Goal: Task Accomplishment & Management: Use online tool/utility

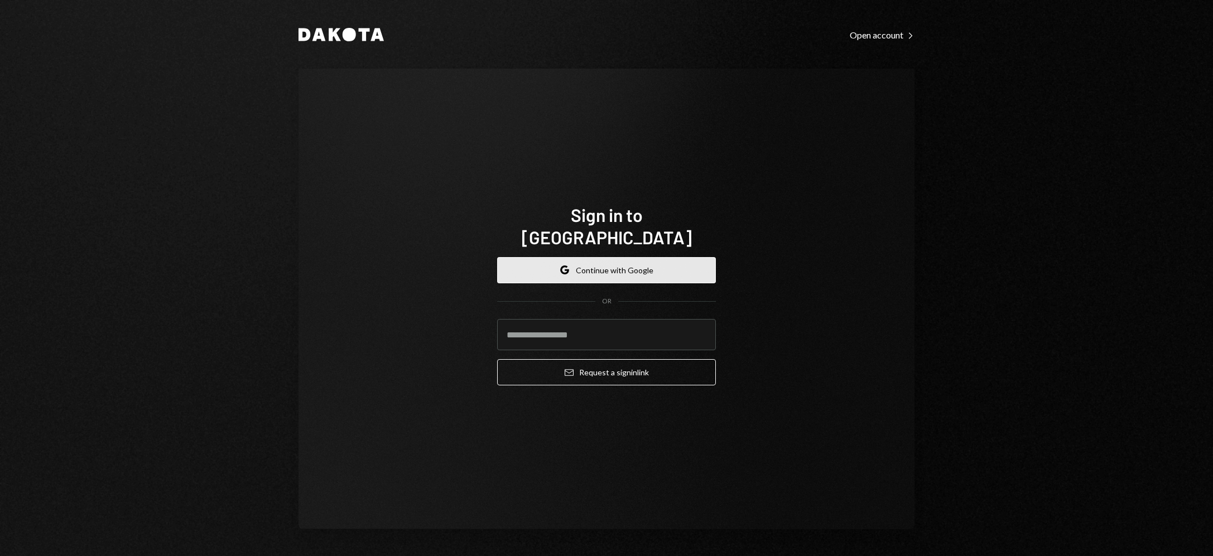
click at [622, 260] on button "Google Continue with Google" at bounding box center [606, 270] width 219 height 26
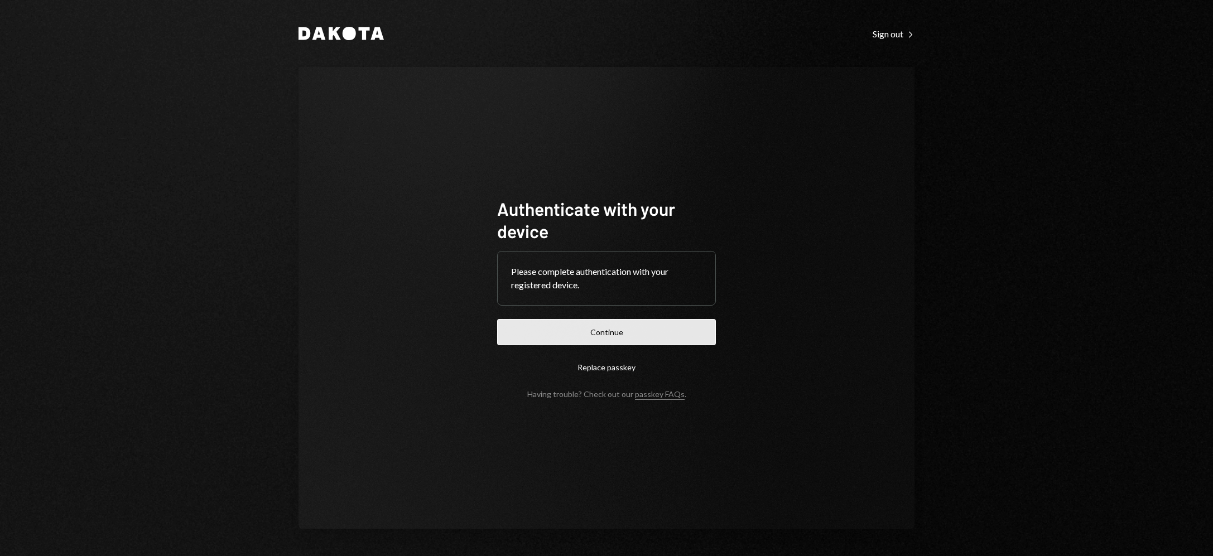
click at [608, 330] on button "Continue" at bounding box center [606, 332] width 219 height 26
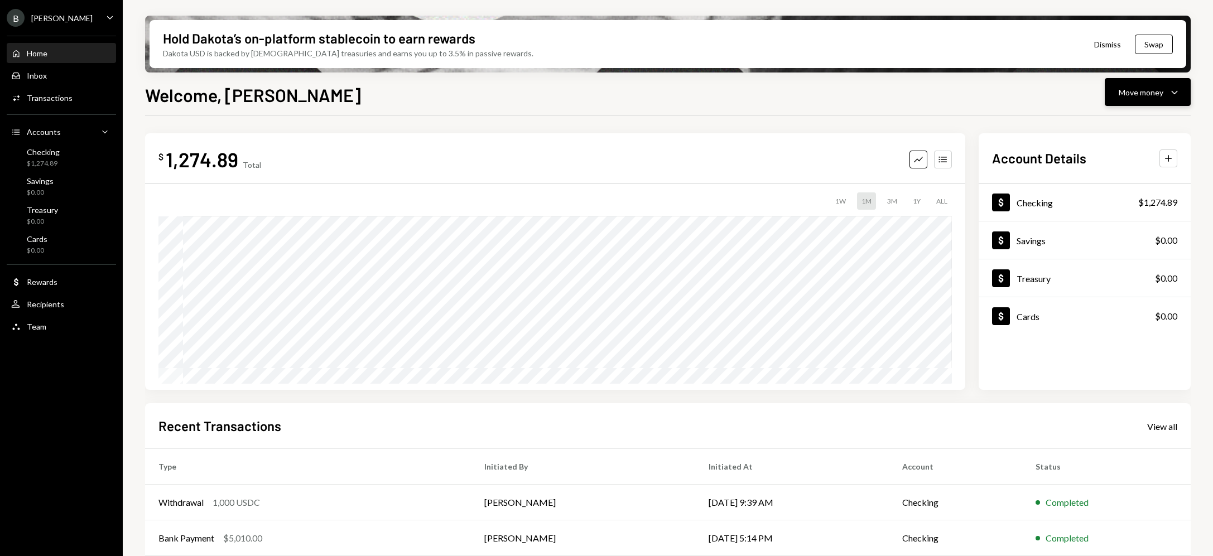
click at [1173, 93] on icon "Caret Down" at bounding box center [1174, 91] width 13 height 13
click at [1117, 179] on div "Deposit" at bounding box center [1138, 176] width 81 height 12
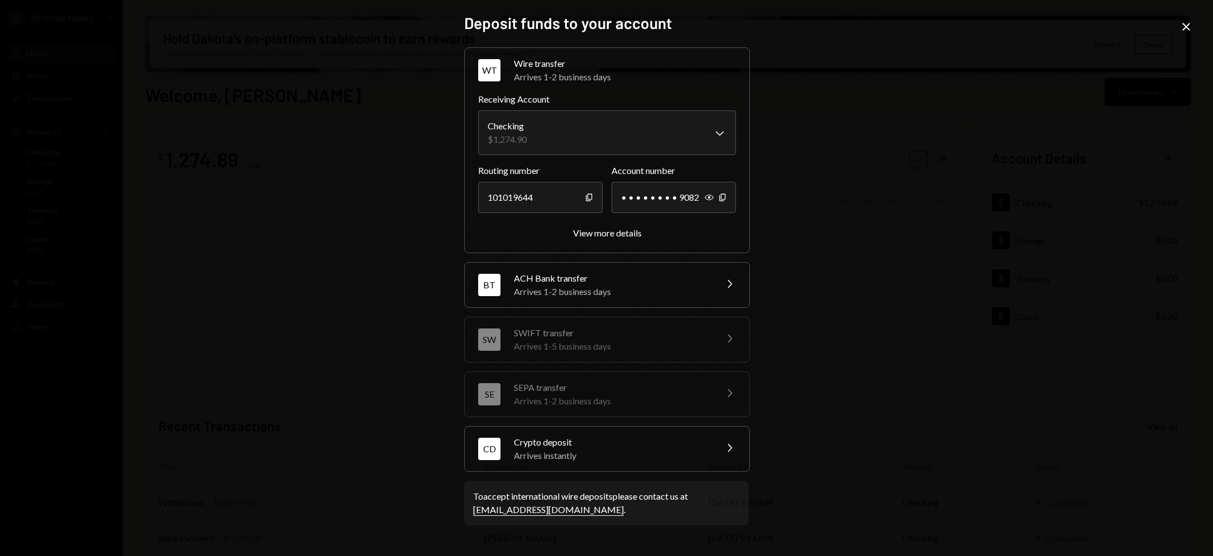
click at [649, 464] on div "CD Crypto deposit Arrives instantly Chevron Right" at bounding box center [607, 449] width 285 height 45
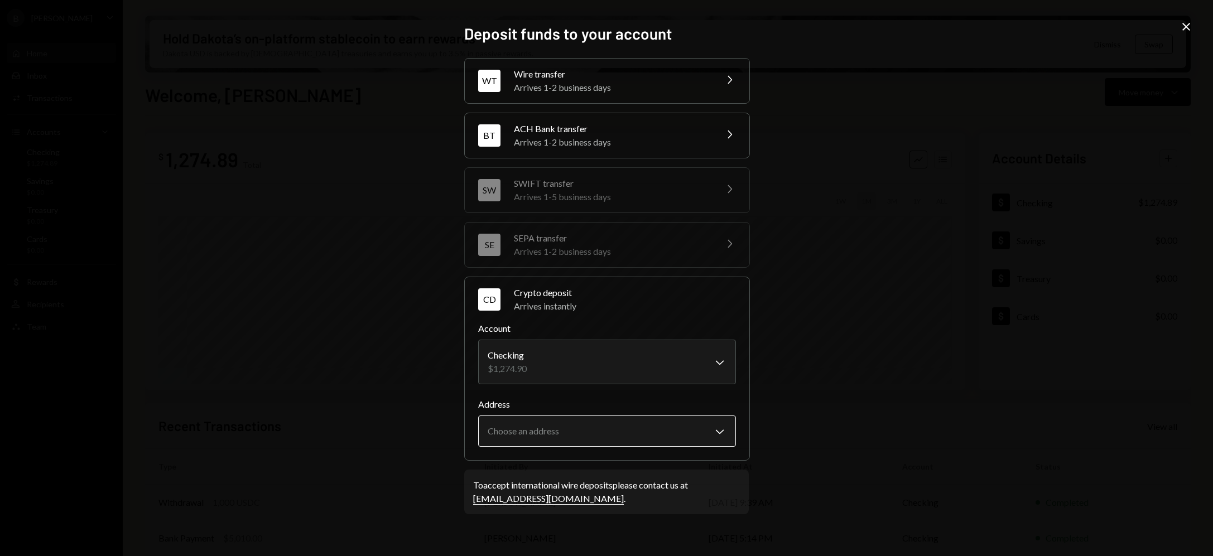
click at [616, 425] on body "B [PERSON_NAME] Bets Caret Down Home Home Inbox Inbox Activities Transactions A…" at bounding box center [606, 278] width 1213 height 556
select select "**********"
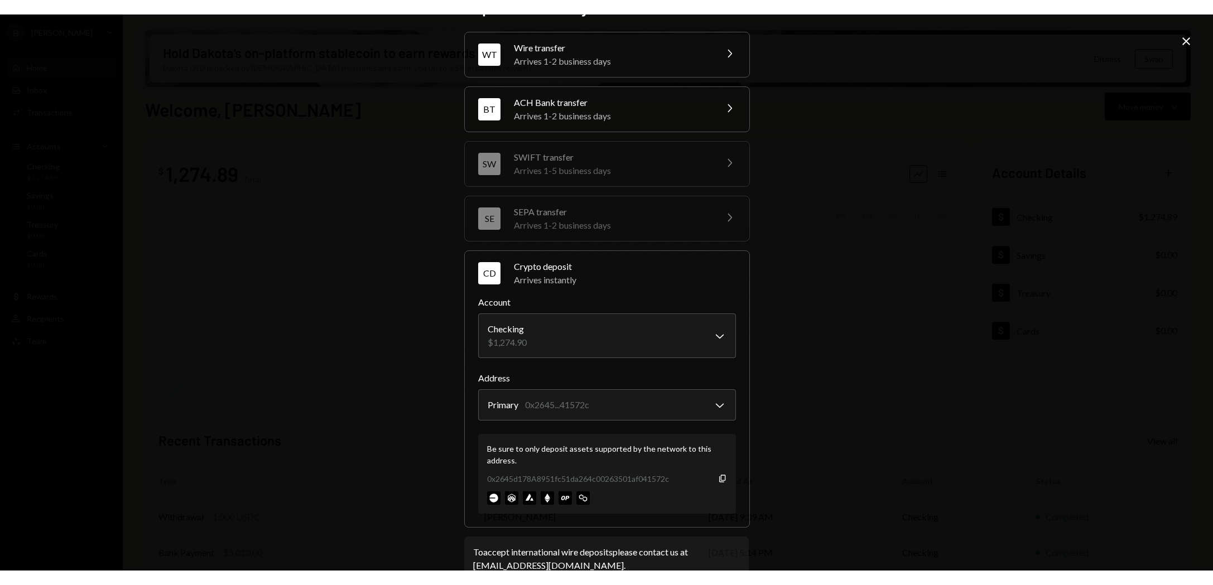
scroll to position [58, 0]
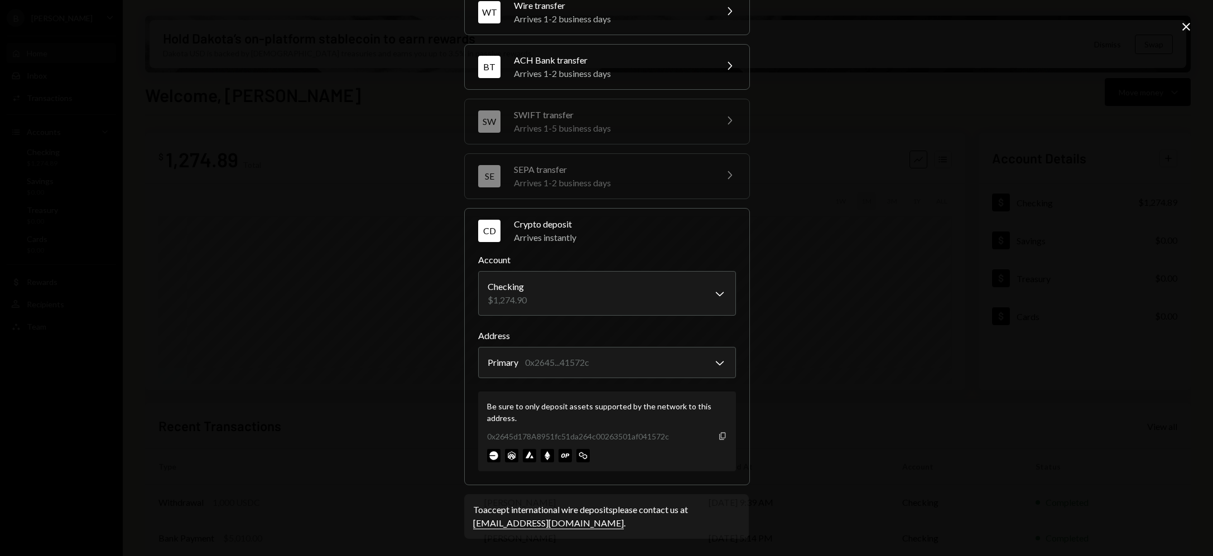
click at [720, 437] on icon "Copy" at bounding box center [722, 436] width 9 height 9
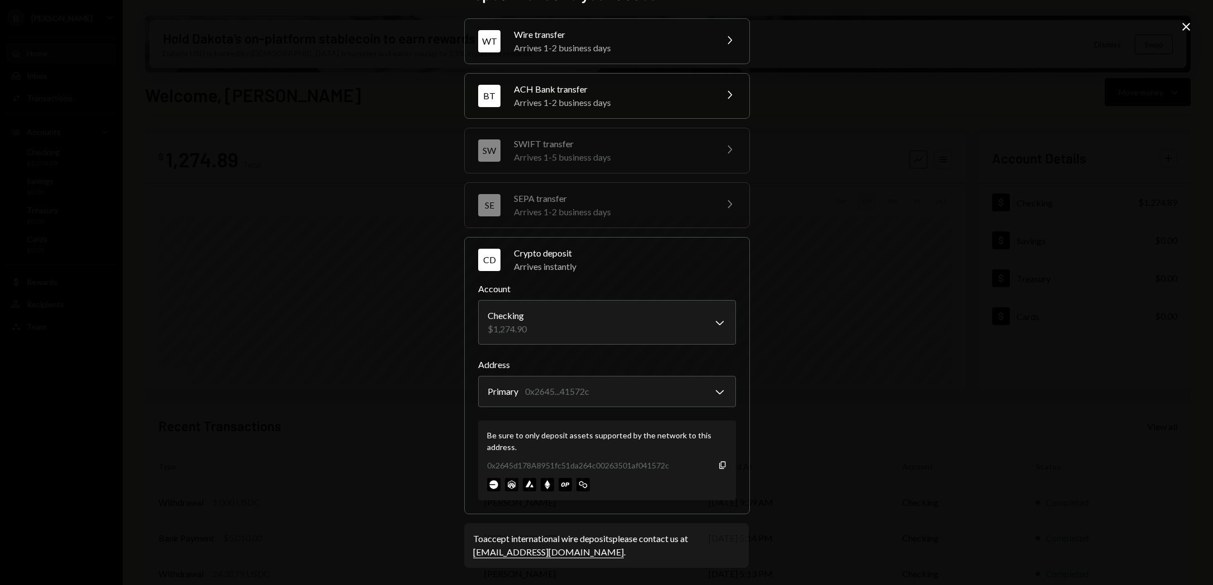
scroll to position [0, 0]
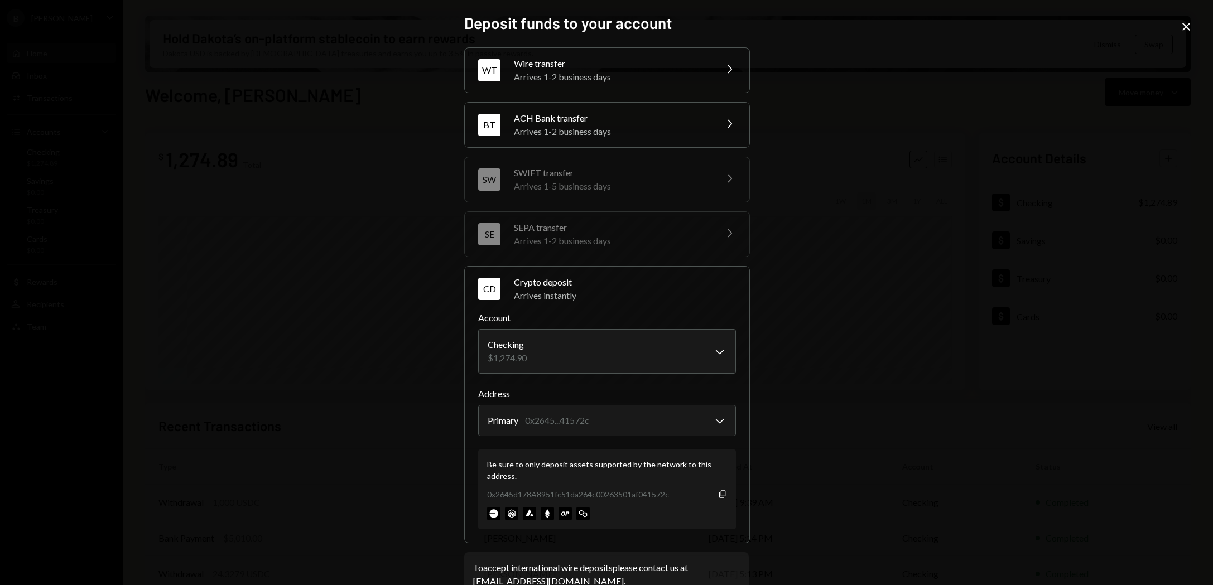
click at [1184, 34] on div "Close" at bounding box center [1186, 27] width 13 height 15
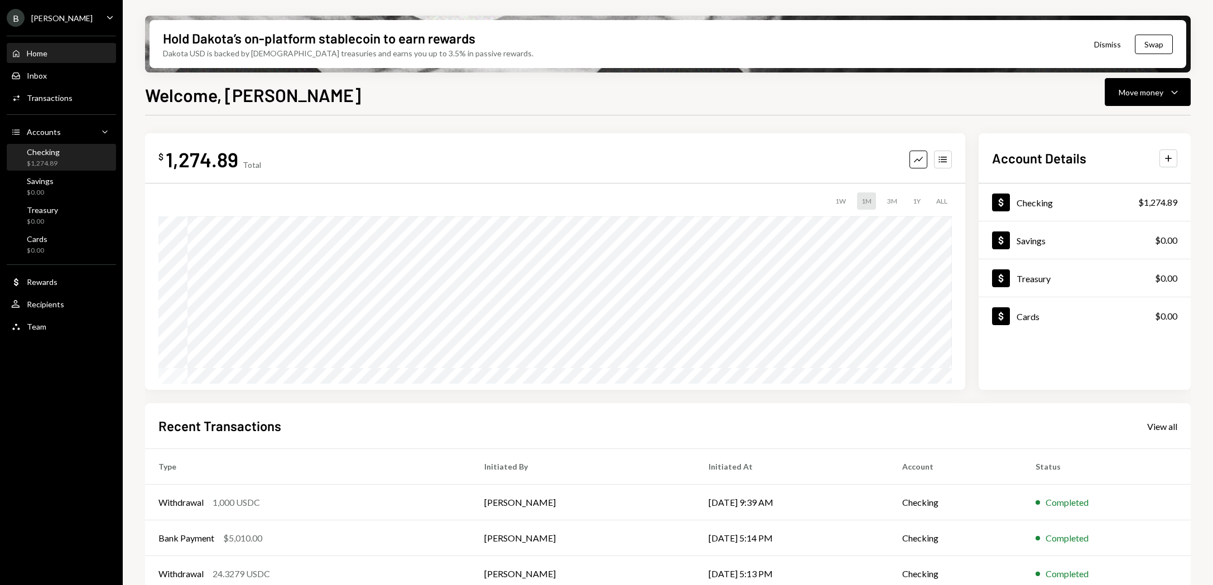
click at [54, 161] on div "$1,274.89" at bounding box center [43, 163] width 33 height 9
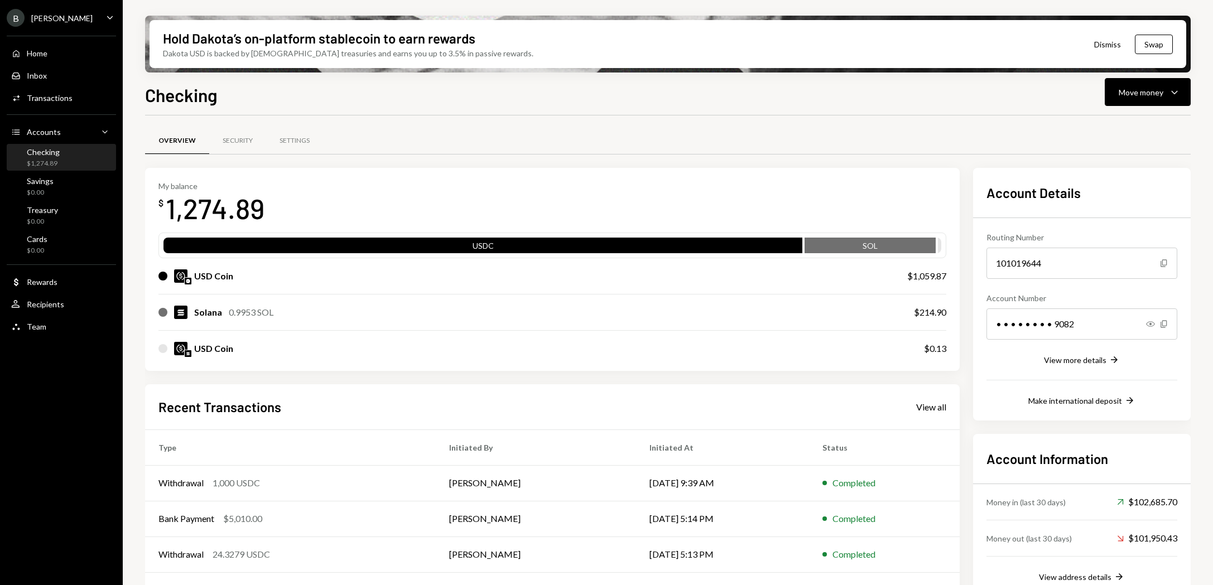
click at [48, 164] on div "$1,274.89" at bounding box center [43, 163] width 33 height 9
click at [55, 99] on div "Transactions" at bounding box center [50, 97] width 46 height 9
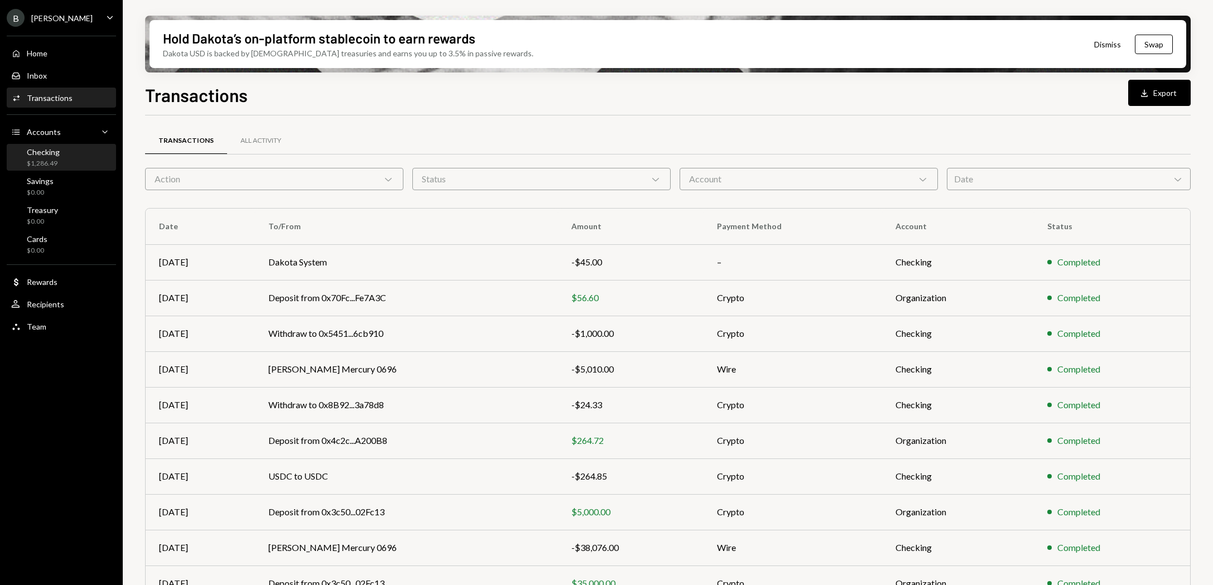
click at [57, 160] on div "$1,286.49" at bounding box center [43, 163] width 33 height 9
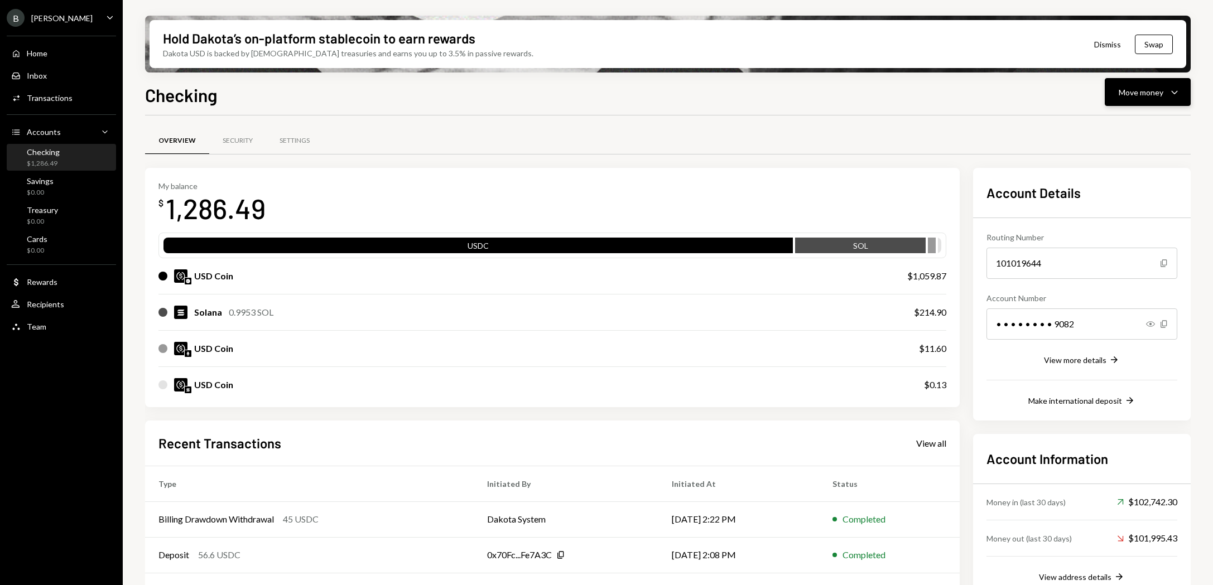
click at [1155, 97] on div "Move money" at bounding box center [1141, 92] width 45 height 12
click at [1118, 174] on div "Deposit" at bounding box center [1138, 176] width 81 height 12
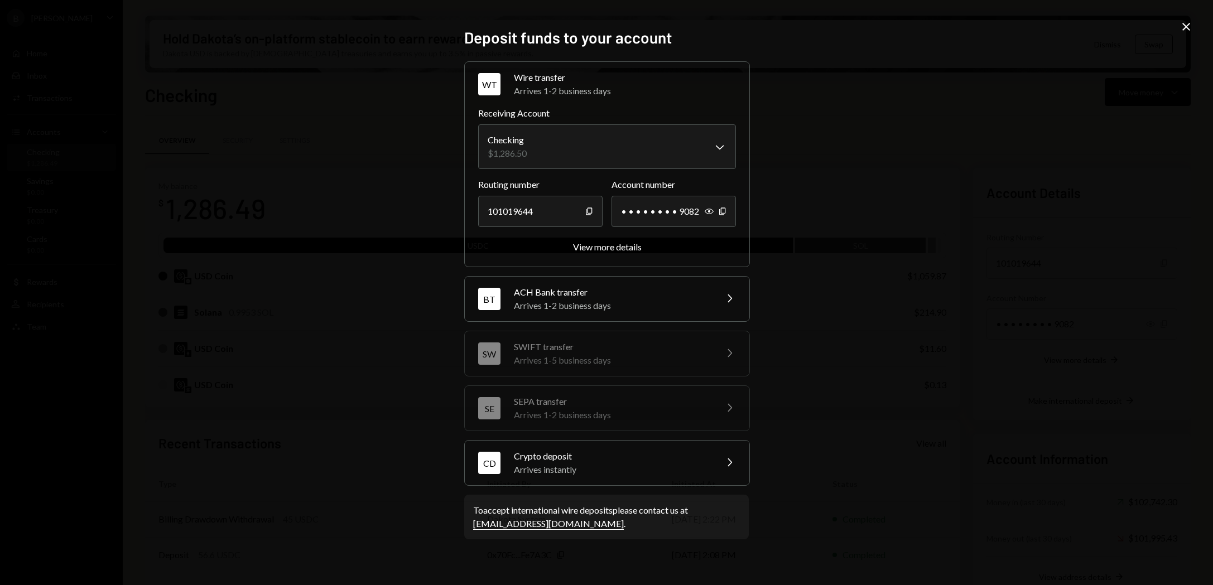
click at [665, 464] on div "Arrives instantly" at bounding box center [611, 469] width 195 height 13
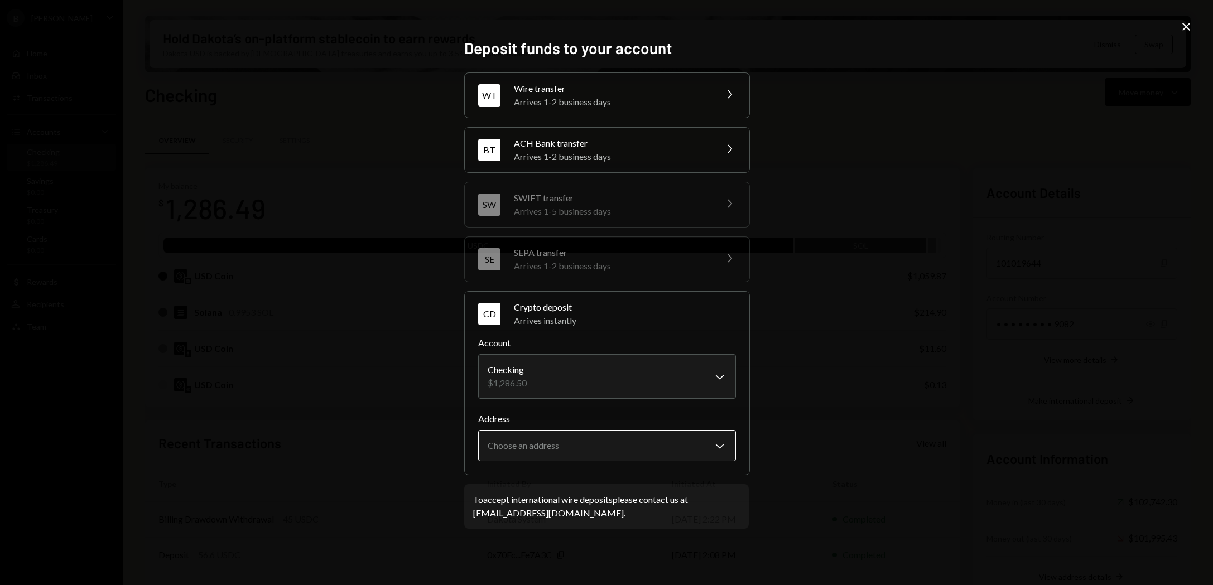
click at [614, 451] on body "B [PERSON_NAME] Bets Caret Down Home Home Inbox Inbox Activities Transactions A…" at bounding box center [606, 292] width 1213 height 585
select select "**********"
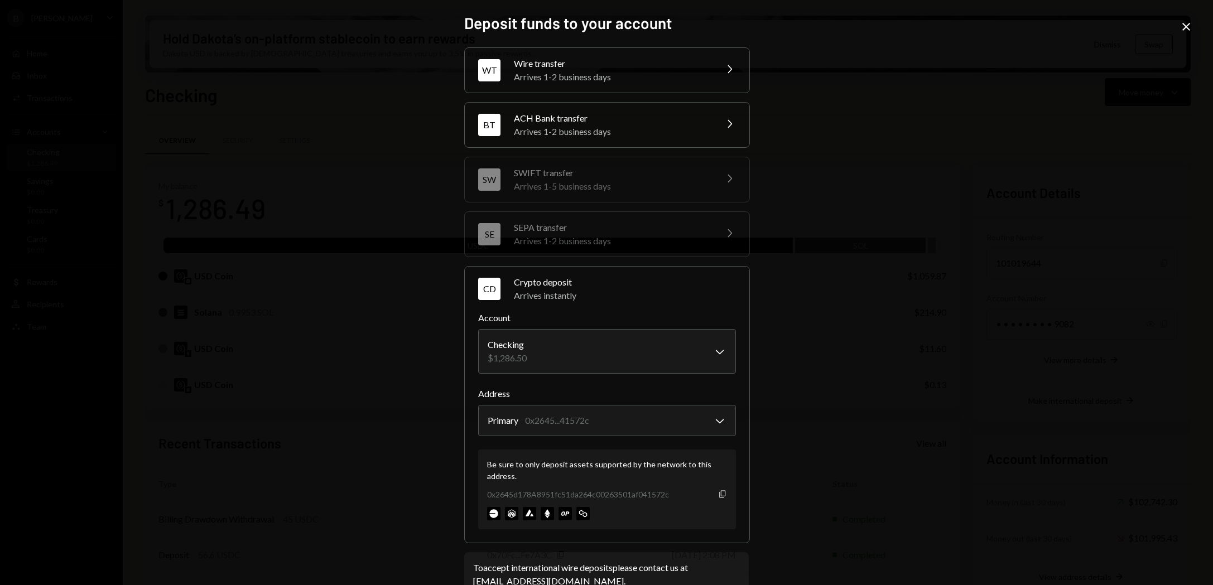
click at [719, 496] on icon "button" at bounding box center [722, 494] width 6 height 7
click at [1173, 25] on div "**********" at bounding box center [606, 292] width 1213 height 585
click at [1185, 26] on icon "Close" at bounding box center [1186, 26] width 13 height 13
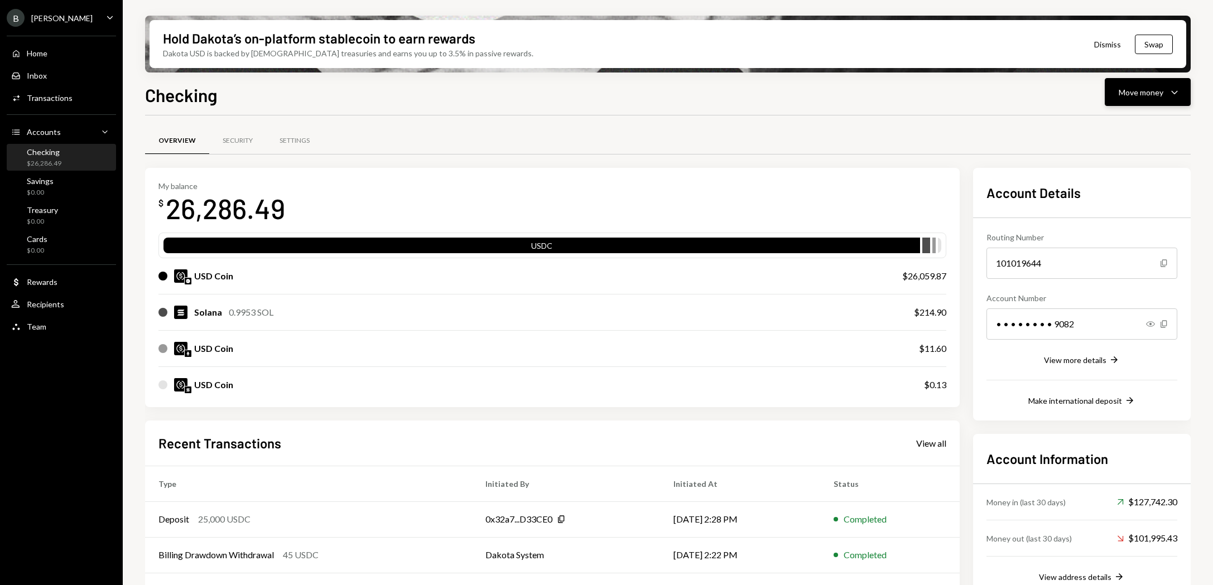
click at [1145, 99] on button "Move money Caret Down" at bounding box center [1148, 92] width 86 height 28
click at [1117, 125] on div "Send" at bounding box center [1138, 126] width 81 height 12
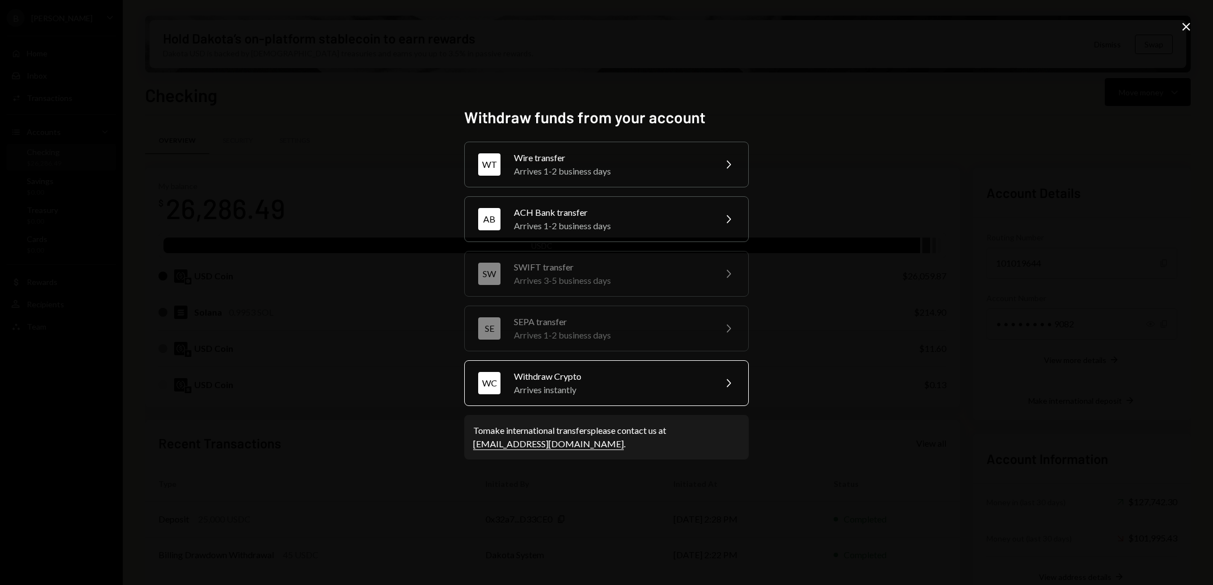
click at [597, 376] on div "Withdraw Crypto" at bounding box center [611, 376] width 194 height 13
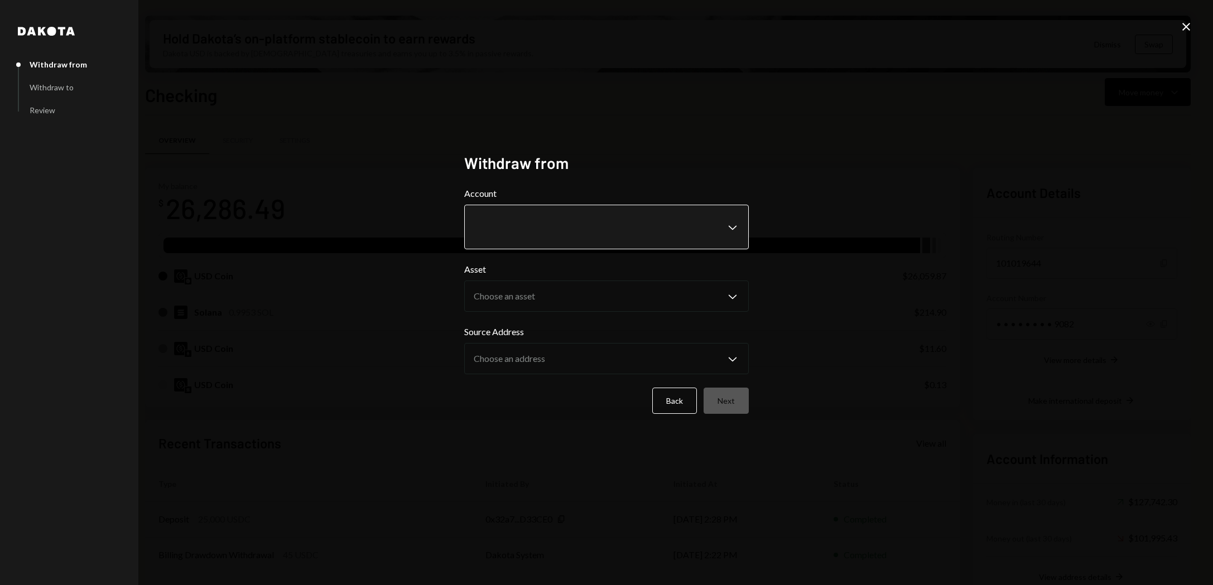
click at [560, 225] on body "B [PERSON_NAME] Bets Caret Down Home Home Inbox Inbox Activities Transactions A…" at bounding box center [606, 292] width 1213 height 585
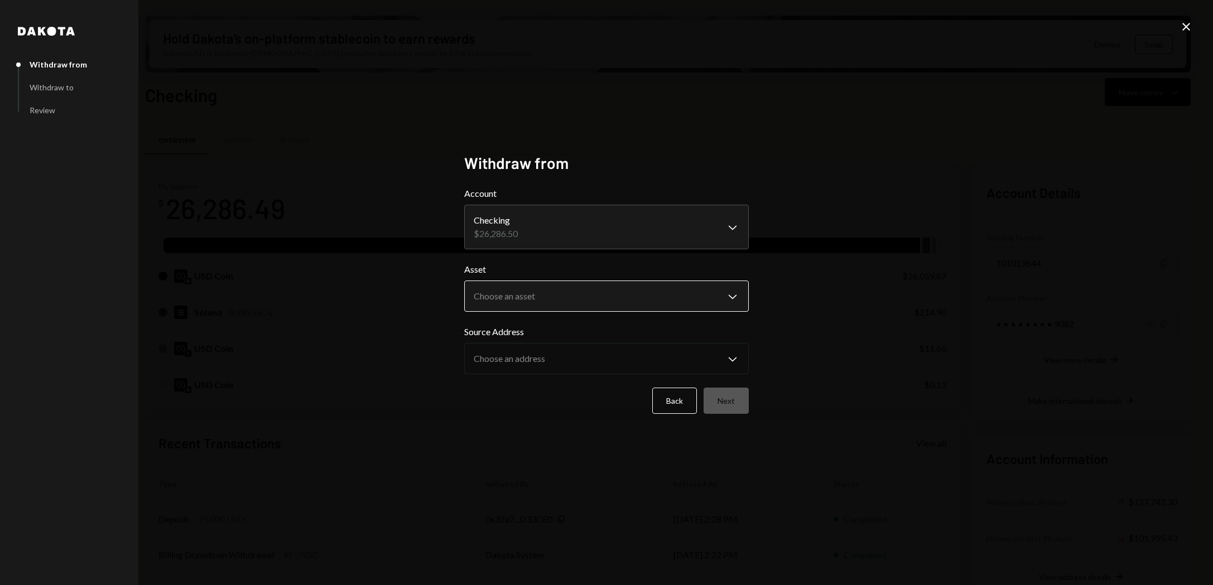
click at [552, 302] on body "B [PERSON_NAME] Bets Caret Down Home Home Inbox Inbox Activities Transactions A…" at bounding box center [606, 292] width 1213 height 585
select select "****"
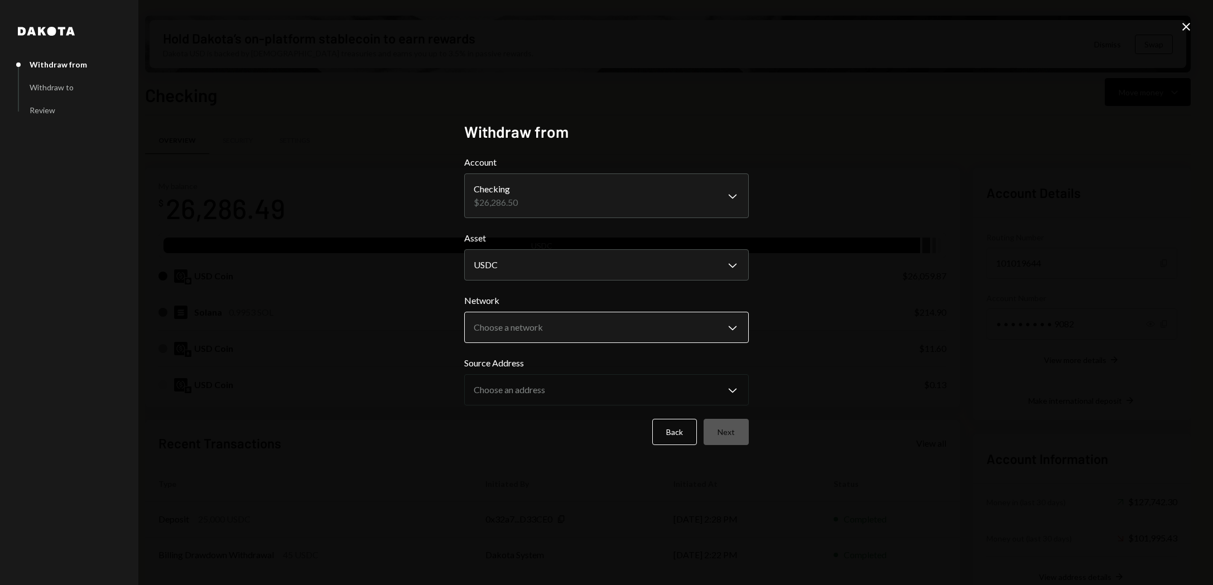
click at [539, 330] on body "B [PERSON_NAME] Bets Caret Down Home Home Inbox Inbox Activities Transactions A…" at bounding box center [606, 292] width 1213 height 585
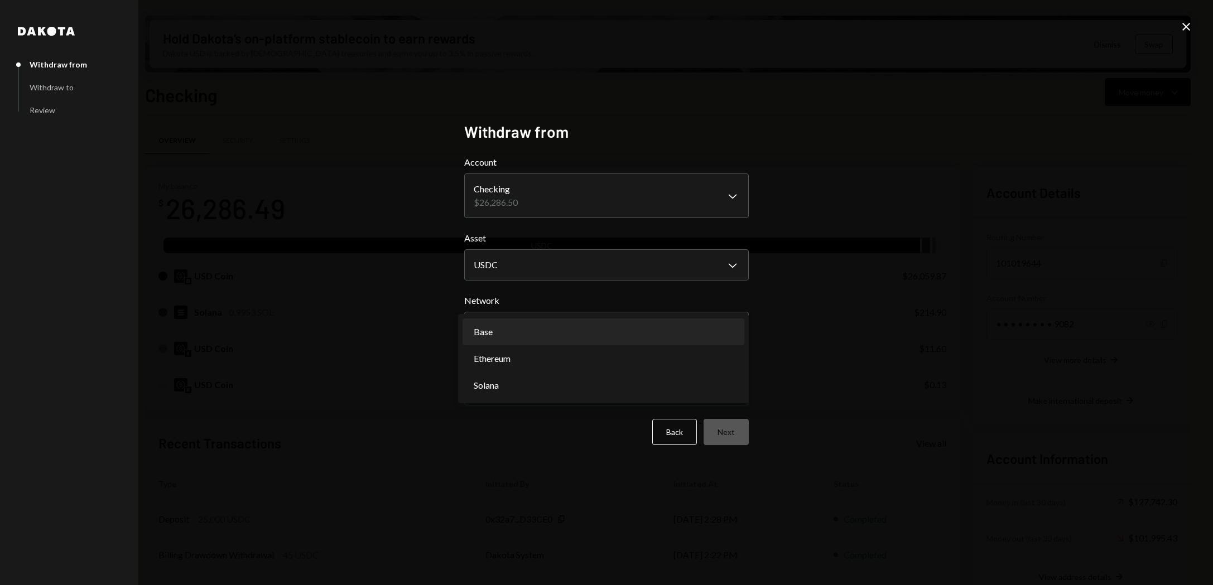
select select "**********"
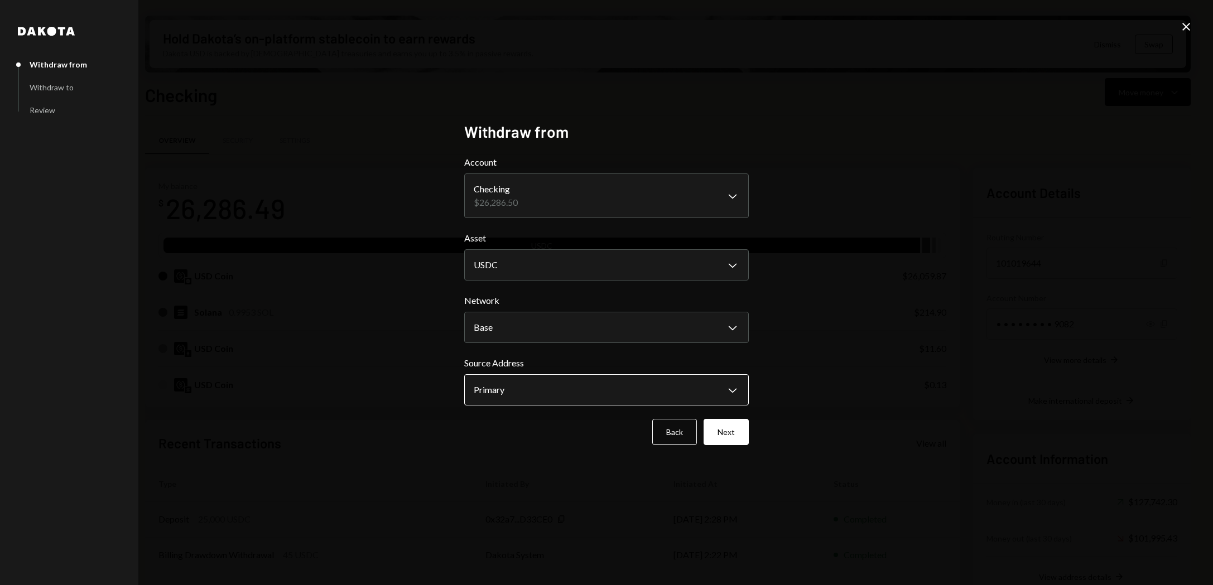
click at [523, 390] on body "B [PERSON_NAME] Bets Caret Down Home Home Inbox Inbox Activities Transactions A…" at bounding box center [606, 292] width 1213 height 585
click at [729, 435] on button "Next" at bounding box center [726, 432] width 45 height 26
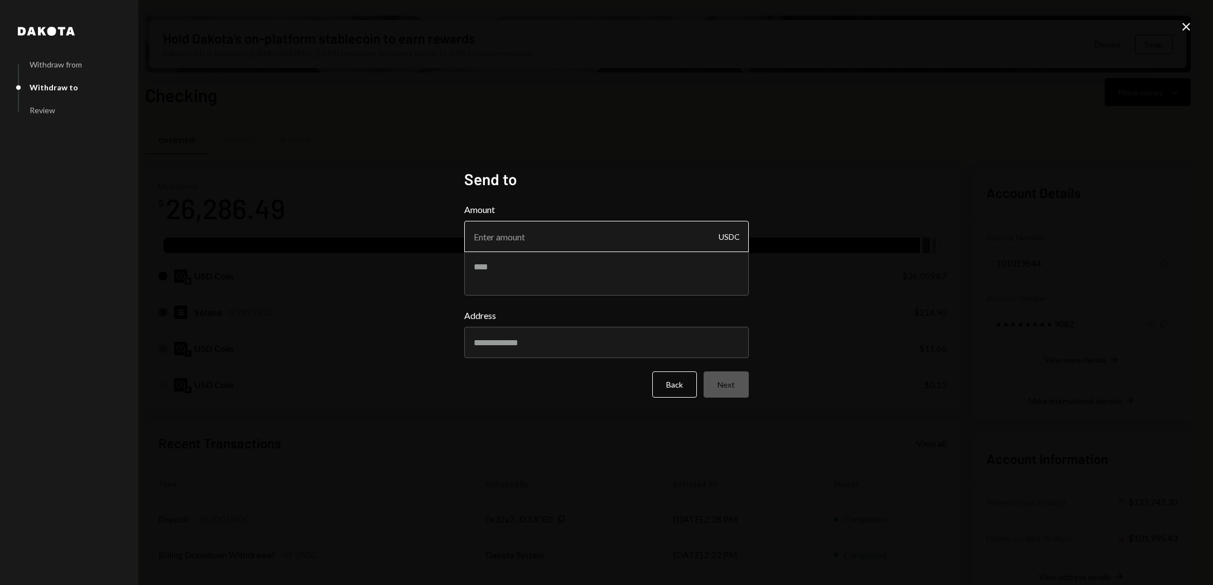
click at [553, 238] on input "Amount" at bounding box center [606, 236] width 285 height 31
type input "5000"
click at [584, 355] on input "Address" at bounding box center [606, 342] width 285 height 31
paste input "**********"
type input "**********"
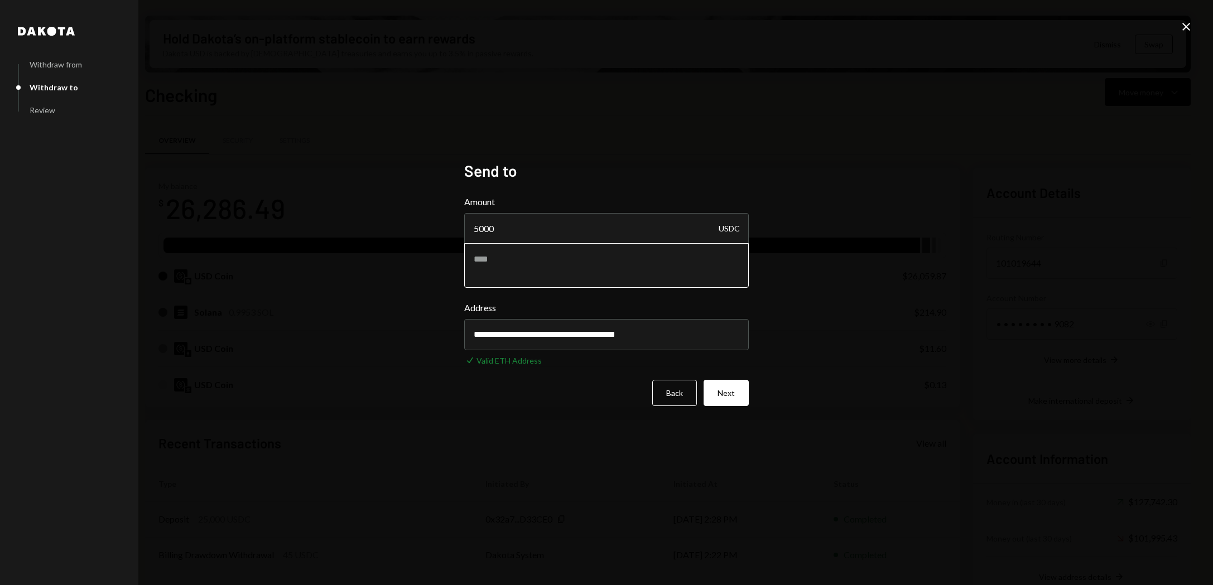
click at [523, 278] on textarea at bounding box center [606, 265] width 285 height 45
type textarea "**********"
click at [719, 397] on button "Next" at bounding box center [726, 393] width 45 height 26
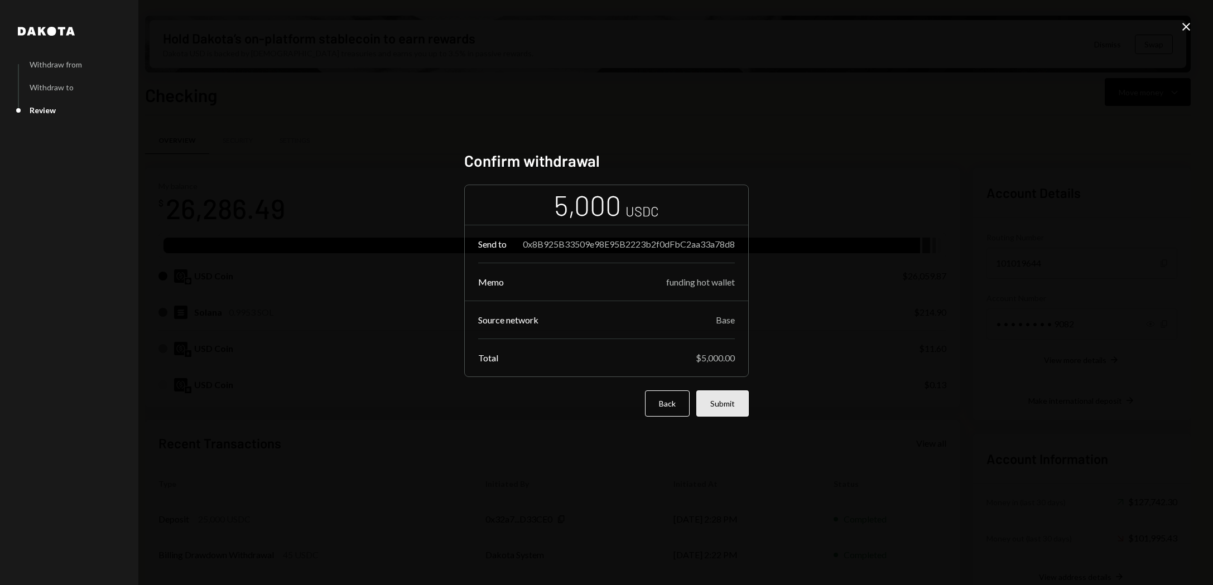
click at [722, 414] on button "Submit" at bounding box center [722, 404] width 52 height 26
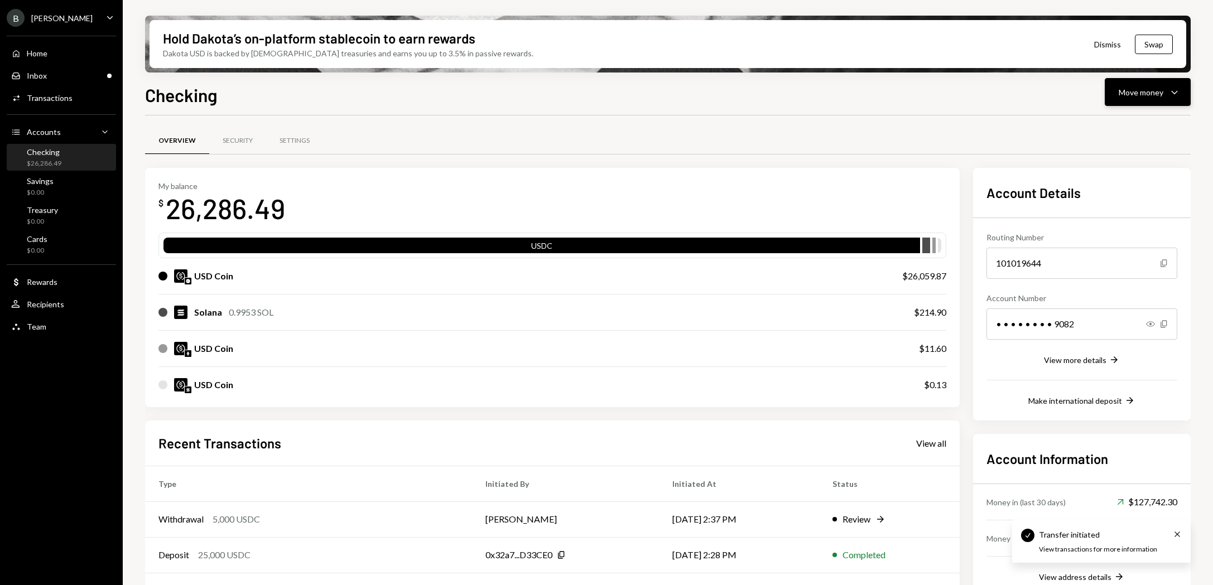
click at [1144, 99] on button "Move money Caret Down" at bounding box center [1148, 92] width 86 height 28
click at [1118, 130] on div "Send" at bounding box center [1138, 126] width 81 height 12
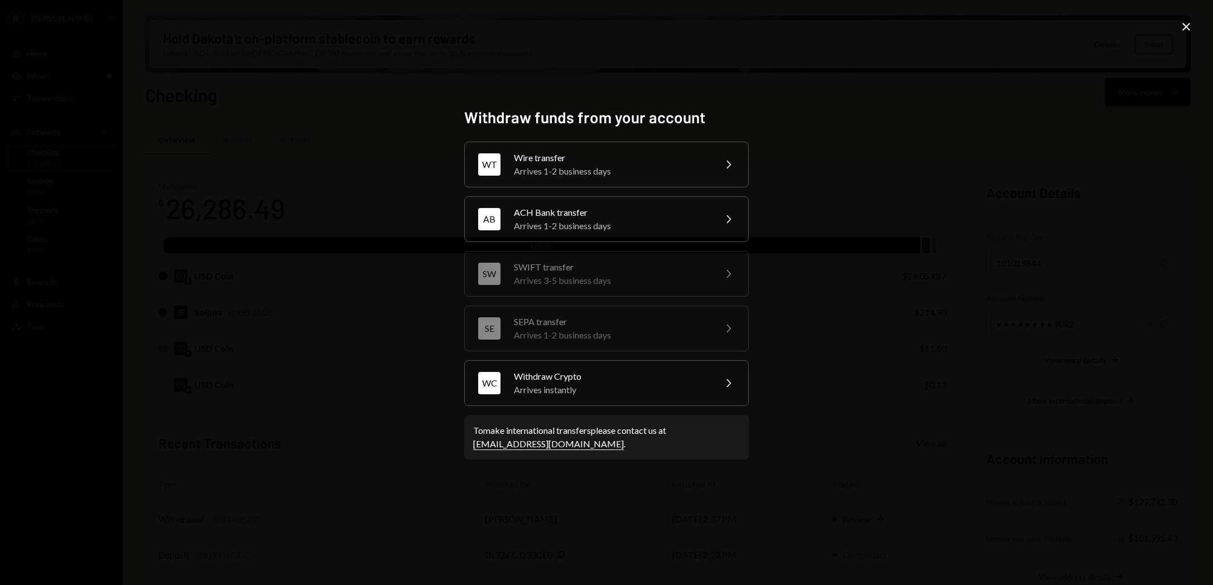
click at [1192, 27] on icon "Close" at bounding box center [1186, 26] width 13 height 13
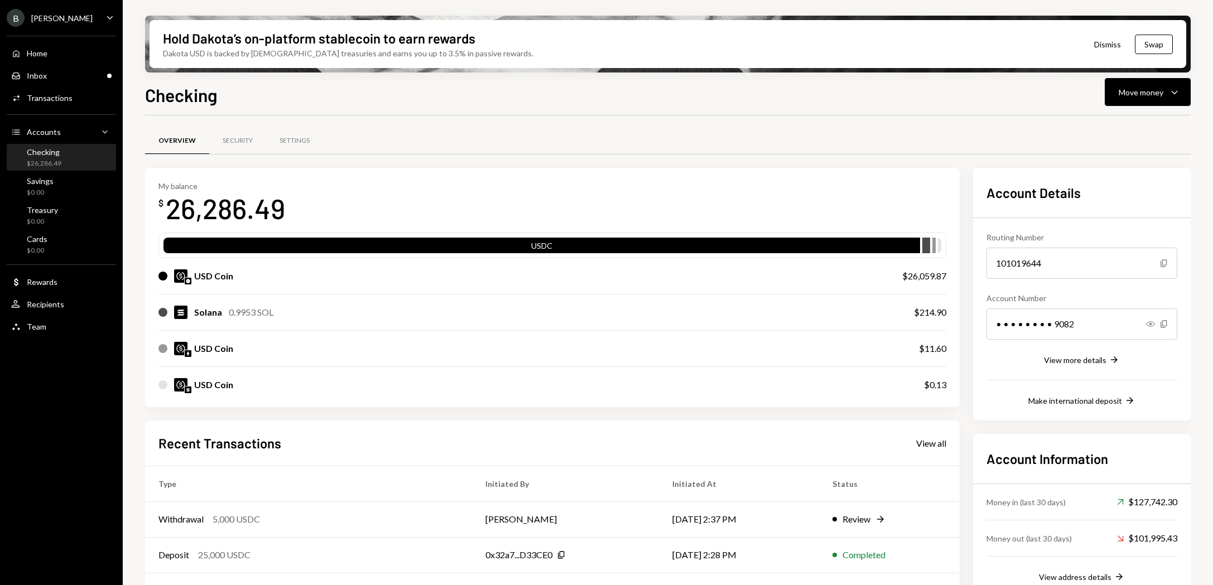
click at [49, 163] on div "$26,286.49" at bounding box center [44, 163] width 35 height 9
click at [49, 188] on div "$0.00" at bounding box center [40, 192] width 27 height 9
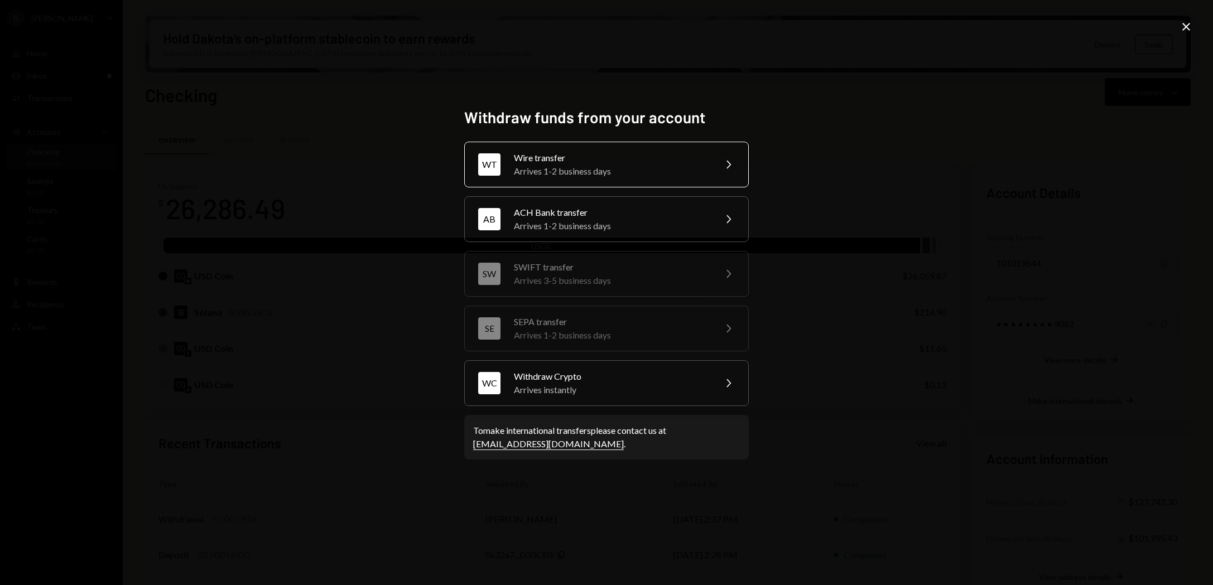
click at [678, 178] on div "WT Wire transfer Arrives 1-2 business days Chevron Right" at bounding box center [606, 165] width 285 height 46
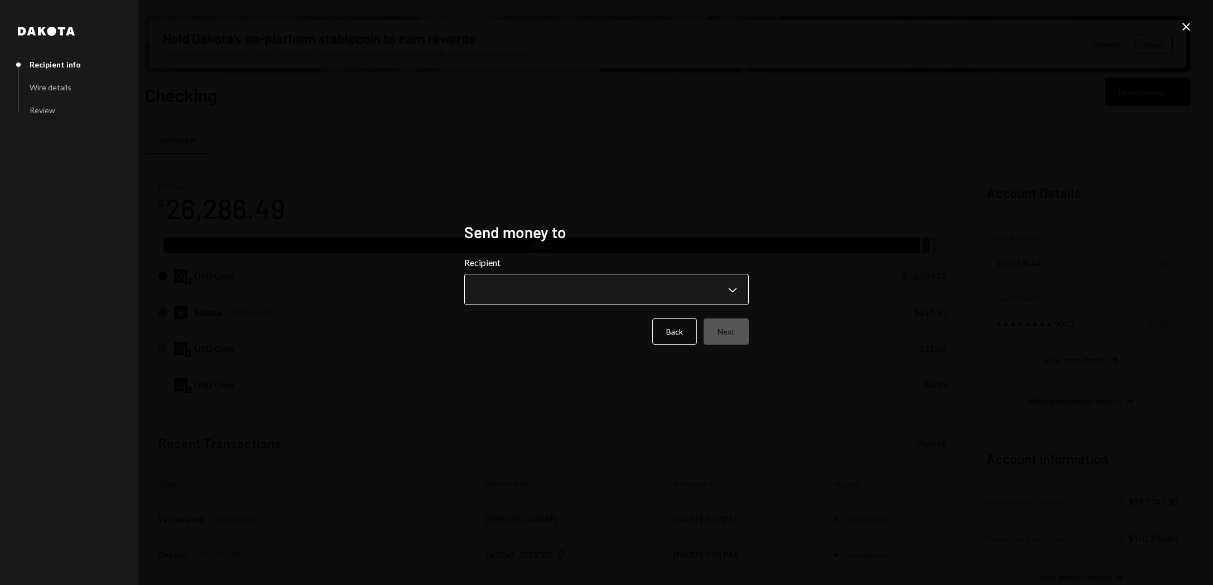
click at [565, 294] on body "B Billy Bets Caret Down Home Home Inbox Inbox Activities Transactions Accounts …" at bounding box center [606, 292] width 1213 height 585
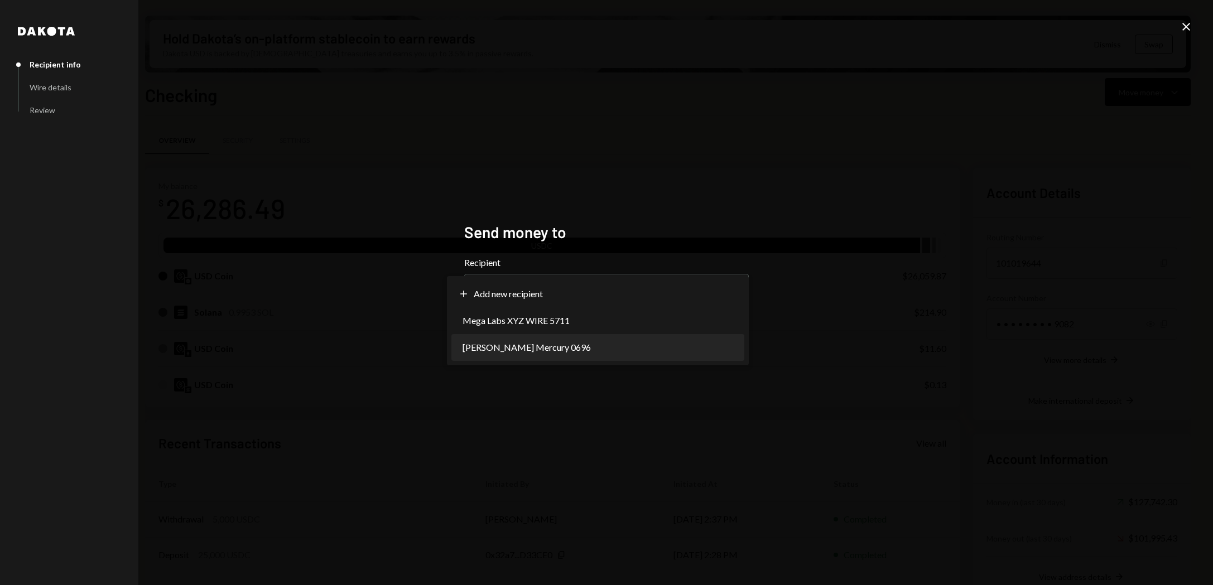
select select "**********"
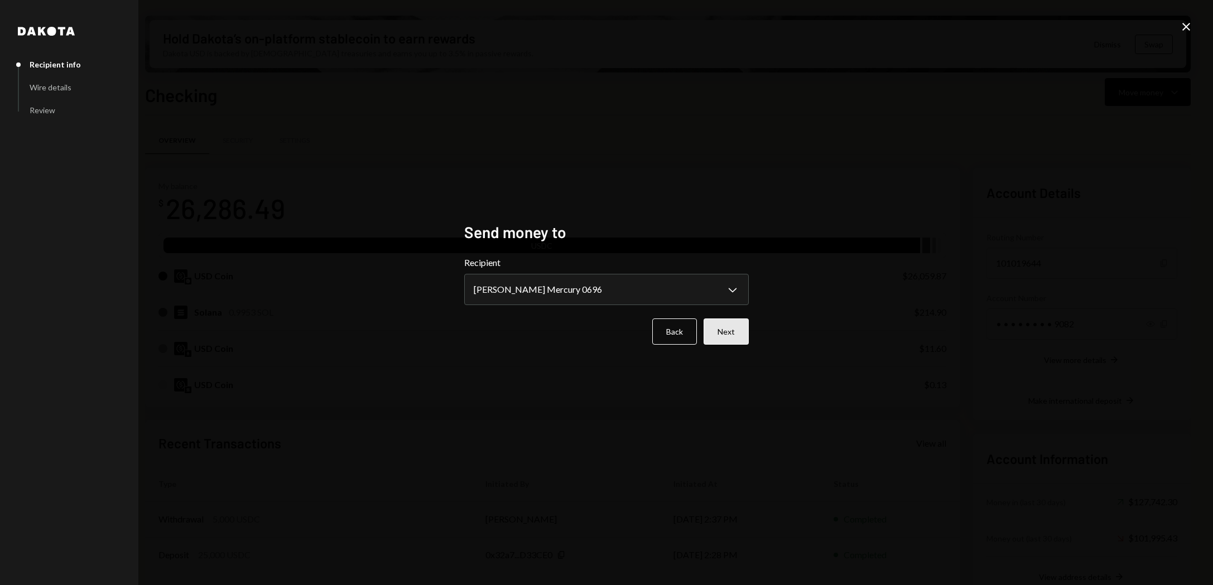
click at [717, 339] on button "Next" at bounding box center [726, 332] width 45 height 26
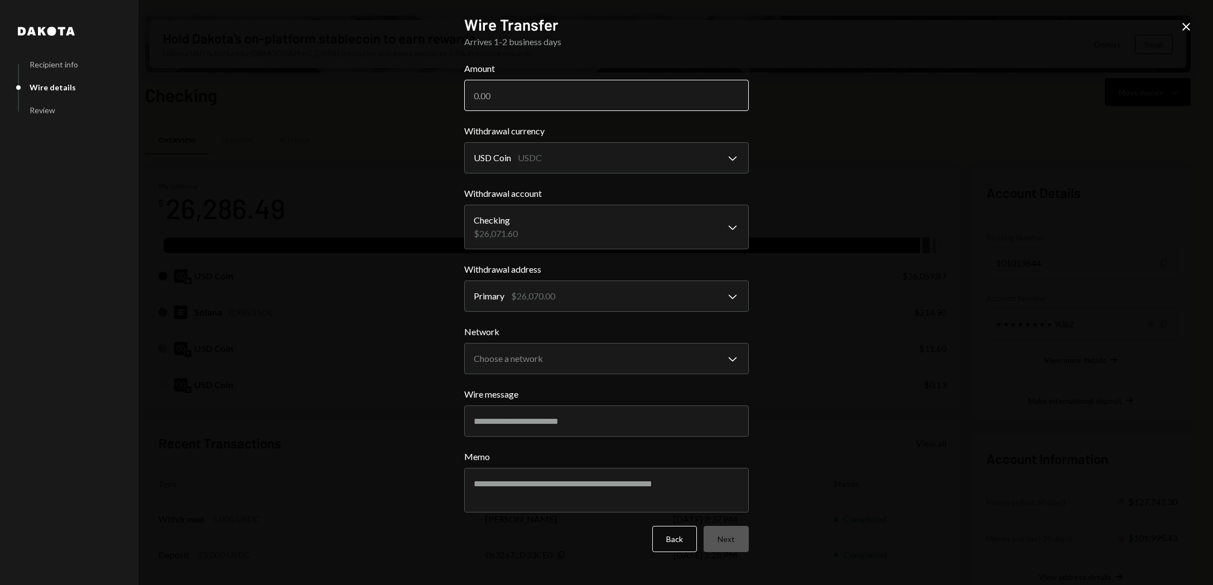
click at [590, 102] on input "Amount" at bounding box center [606, 95] width 285 height 31
type input "20000"
click at [797, 208] on div "**********" at bounding box center [606, 292] width 1213 height 585
click at [674, 362] on body "B Billy Bets Caret Down Home Home Inbox Inbox Activities Transactions Accounts …" at bounding box center [606, 292] width 1213 height 585
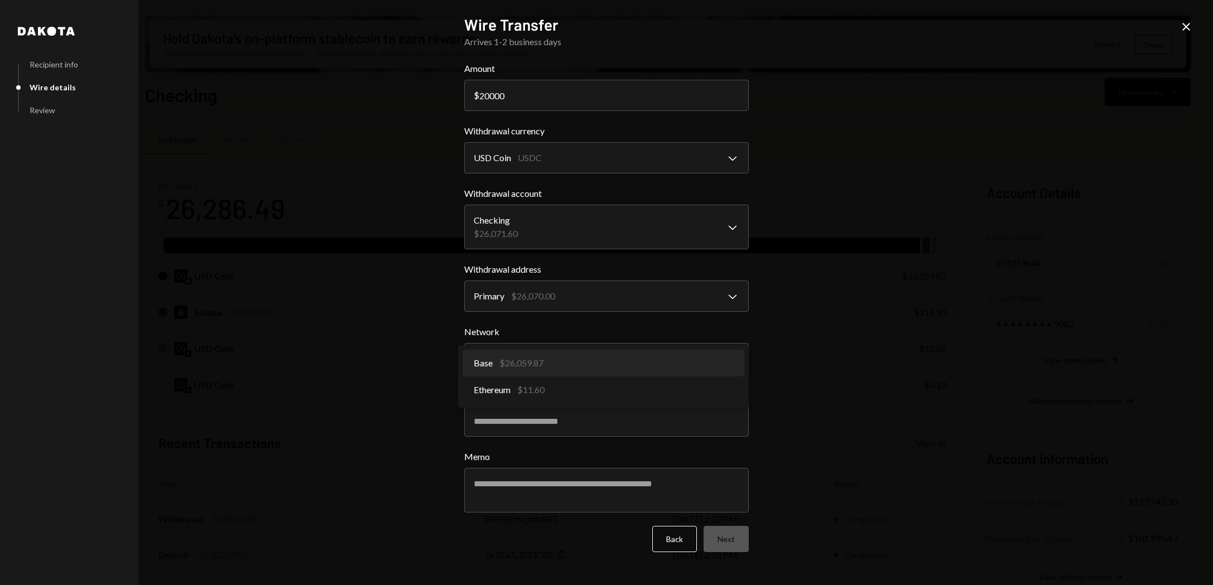
select select "**********"
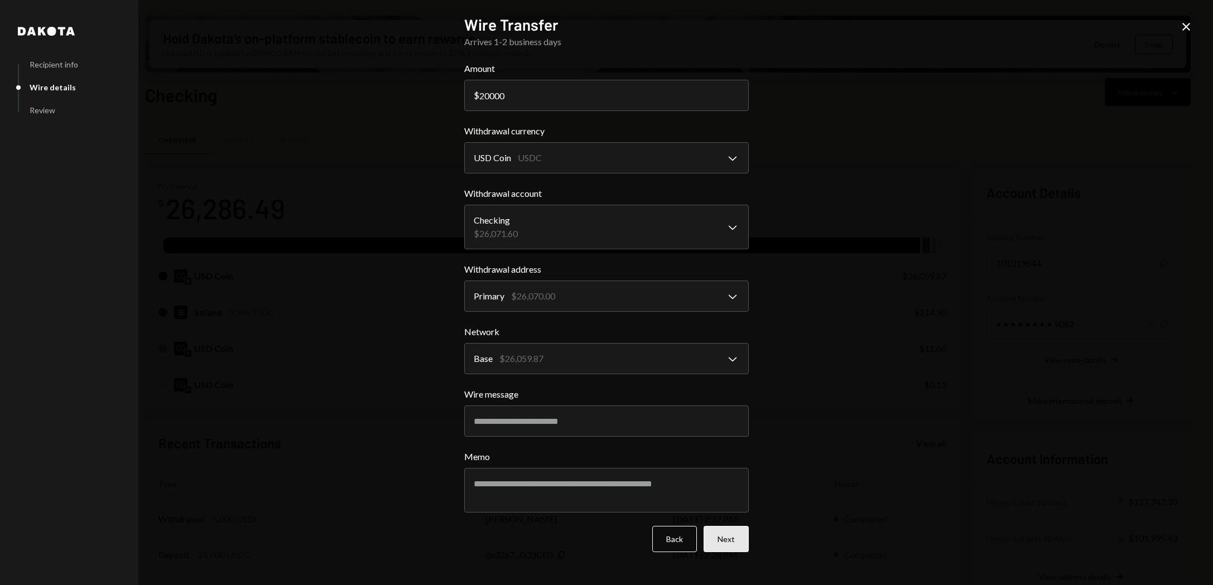
click at [725, 540] on button "Next" at bounding box center [726, 539] width 45 height 26
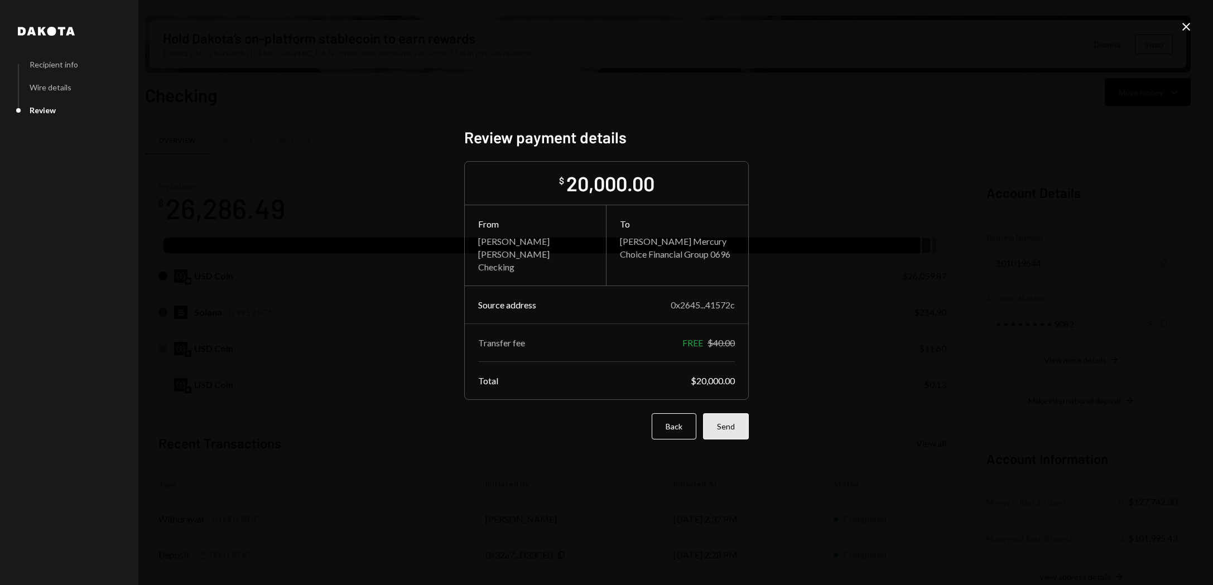
click at [722, 437] on button "Send" at bounding box center [726, 427] width 46 height 26
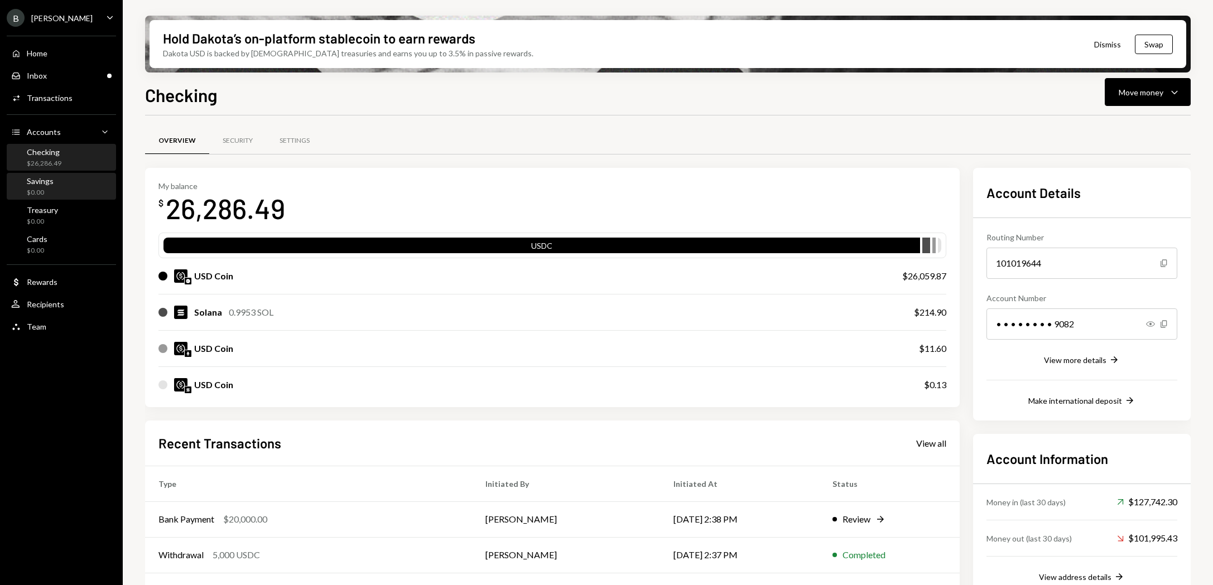
click at [48, 196] on div "$0.00" at bounding box center [40, 192] width 27 height 9
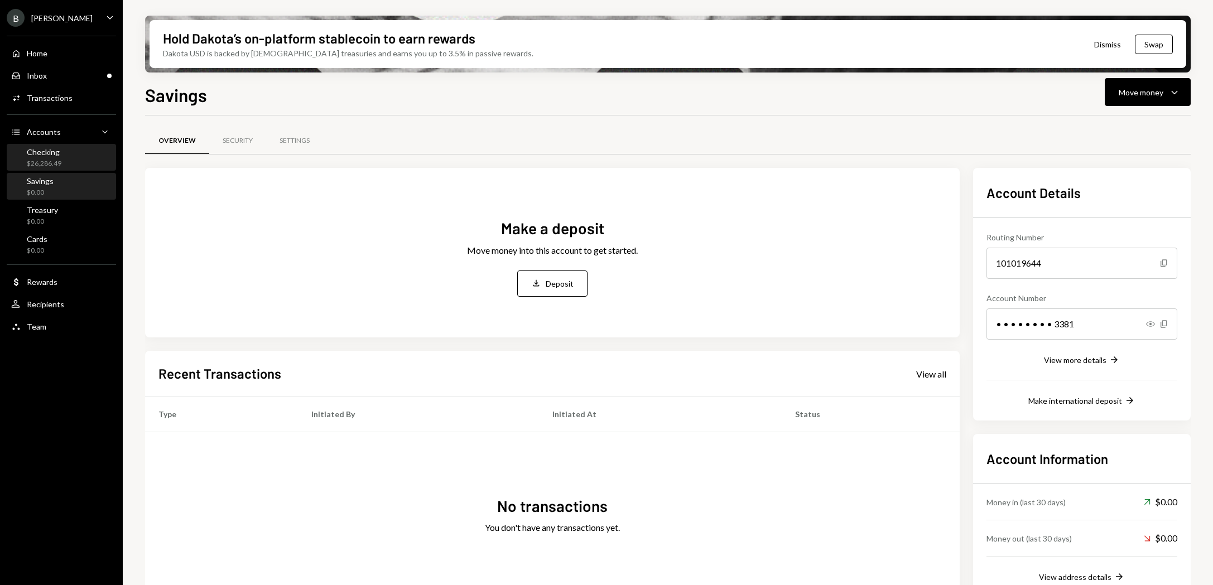
click at [54, 162] on div "$26,286.49" at bounding box center [44, 163] width 35 height 9
